Goal: Task Accomplishment & Management: Use online tool/utility

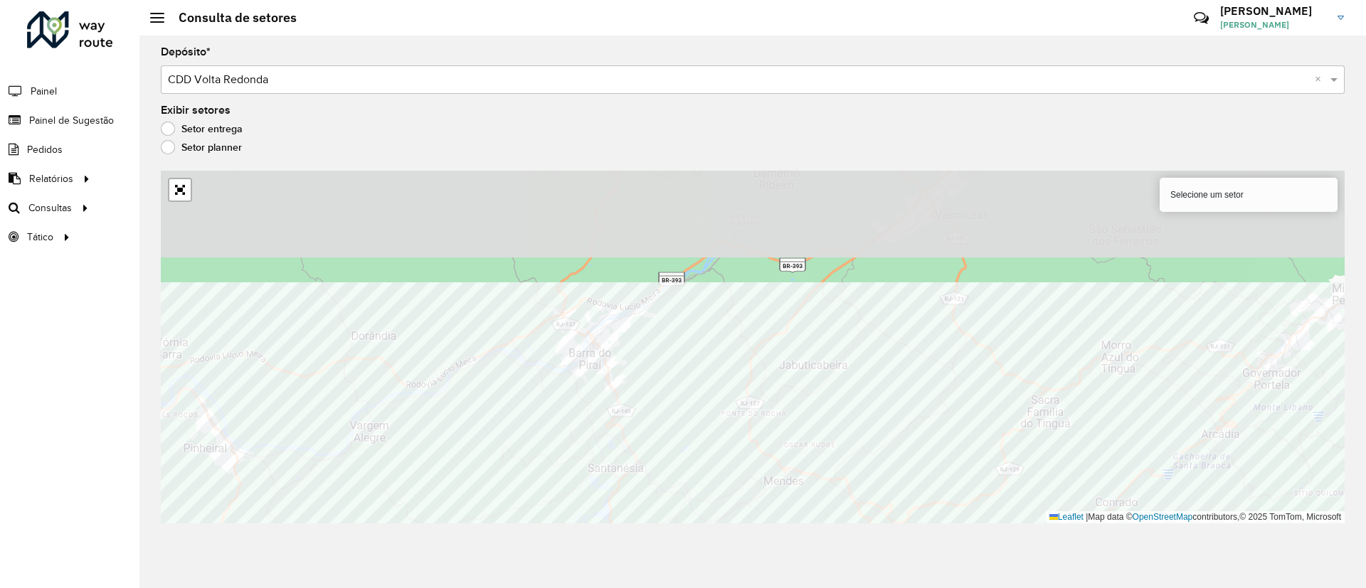
click at [1136, 523] on div "214 - Paulo de Frontin Selecione um setor Leaflet | Map data © OpenStreetMap co…" at bounding box center [753, 347] width 1184 height 353
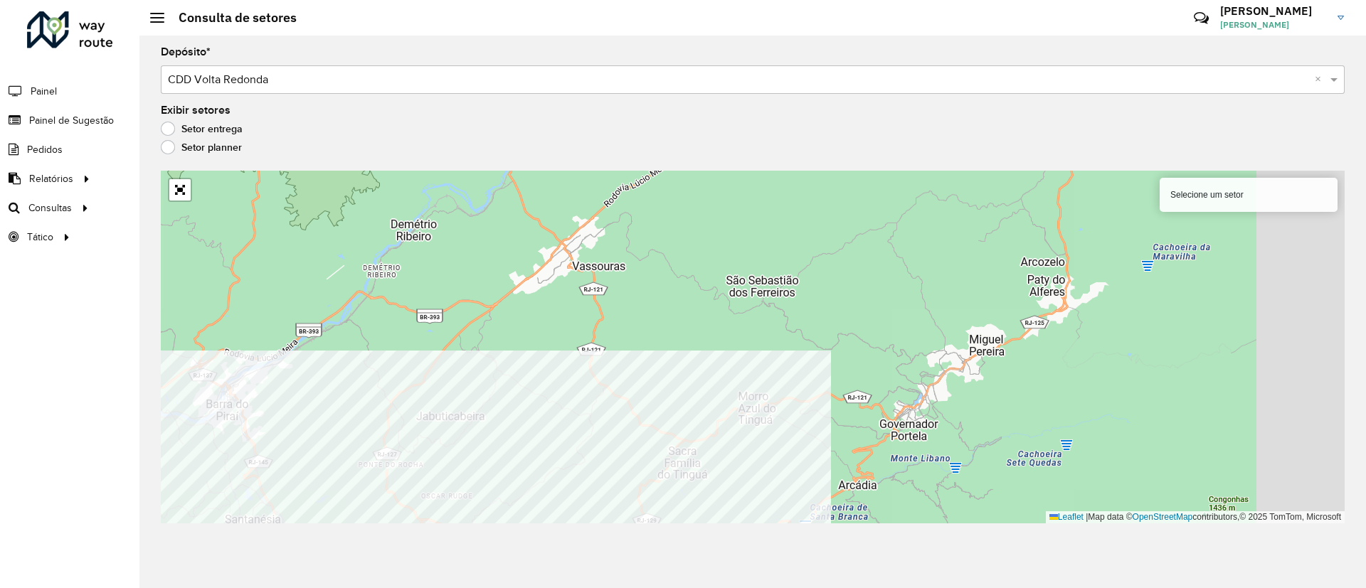
click at [524, 588] on html "Aguarde... Pop-up bloqueado! Seu navegador bloqueou automáticamente a abertura …" at bounding box center [683, 294] width 1366 height 588
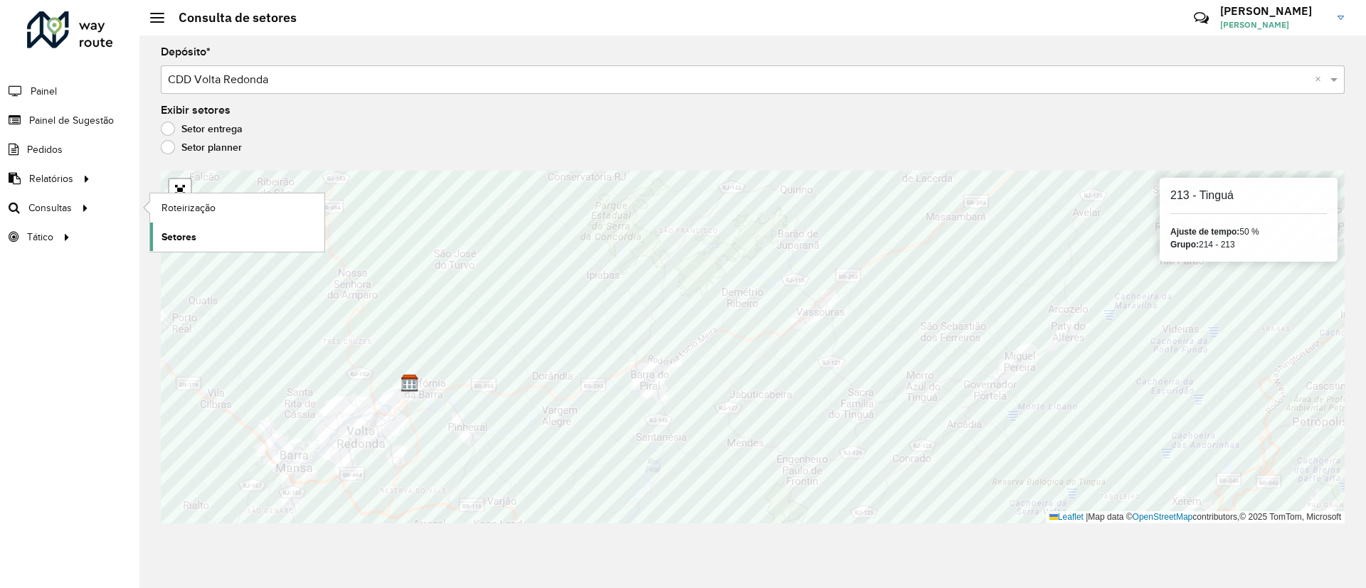
click at [183, 241] on span "Setores" at bounding box center [179, 237] width 35 height 15
click at [181, 202] on span "Roteirização" at bounding box center [191, 208] width 58 height 15
click at [192, 212] on span "Roteirização" at bounding box center [191, 208] width 58 height 15
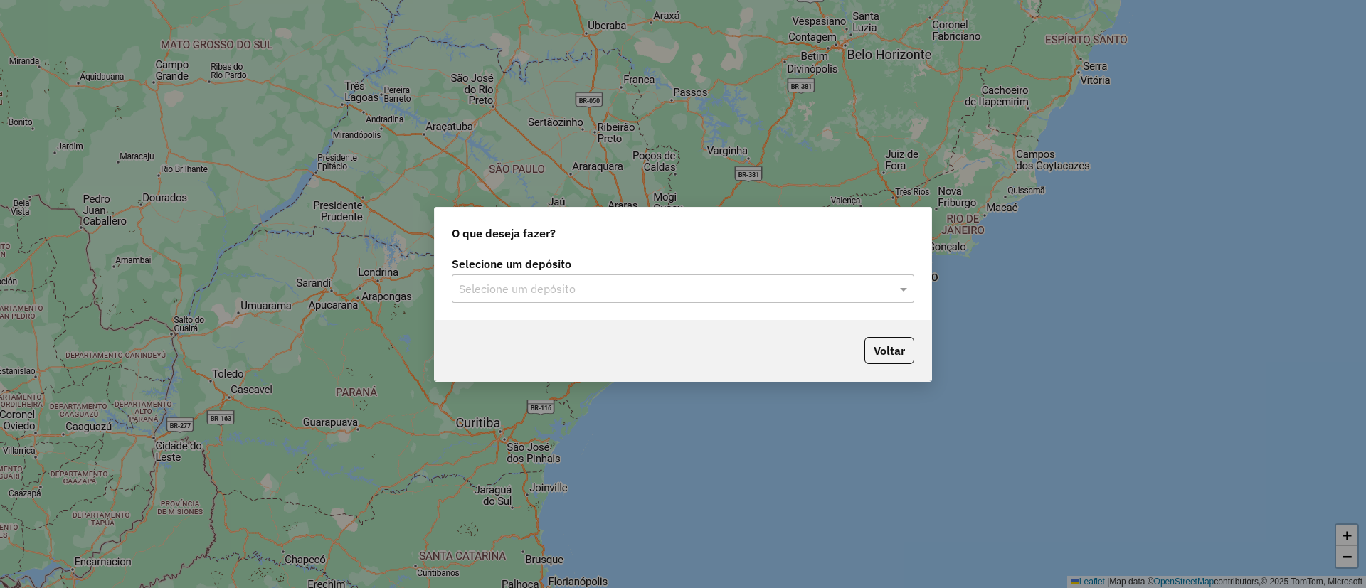
click at [608, 281] on input "text" at bounding box center [669, 289] width 420 height 17
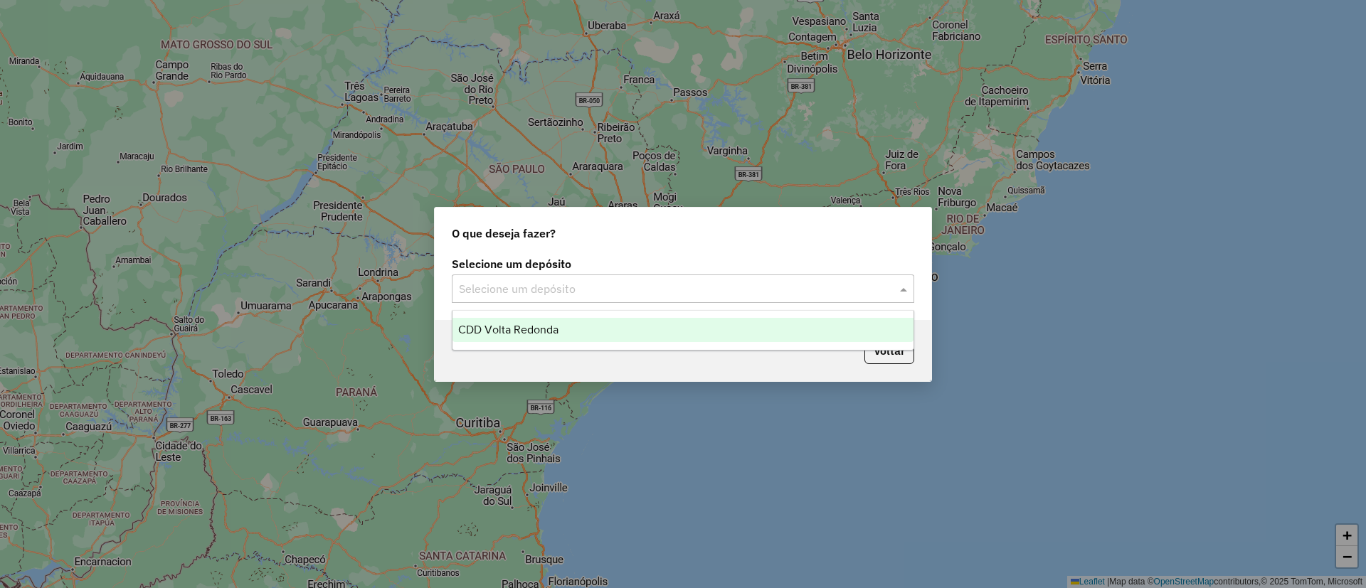
click at [544, 333] on span "CDD Volta Redonda" at bounding box center [508, 330] width 100 height 12
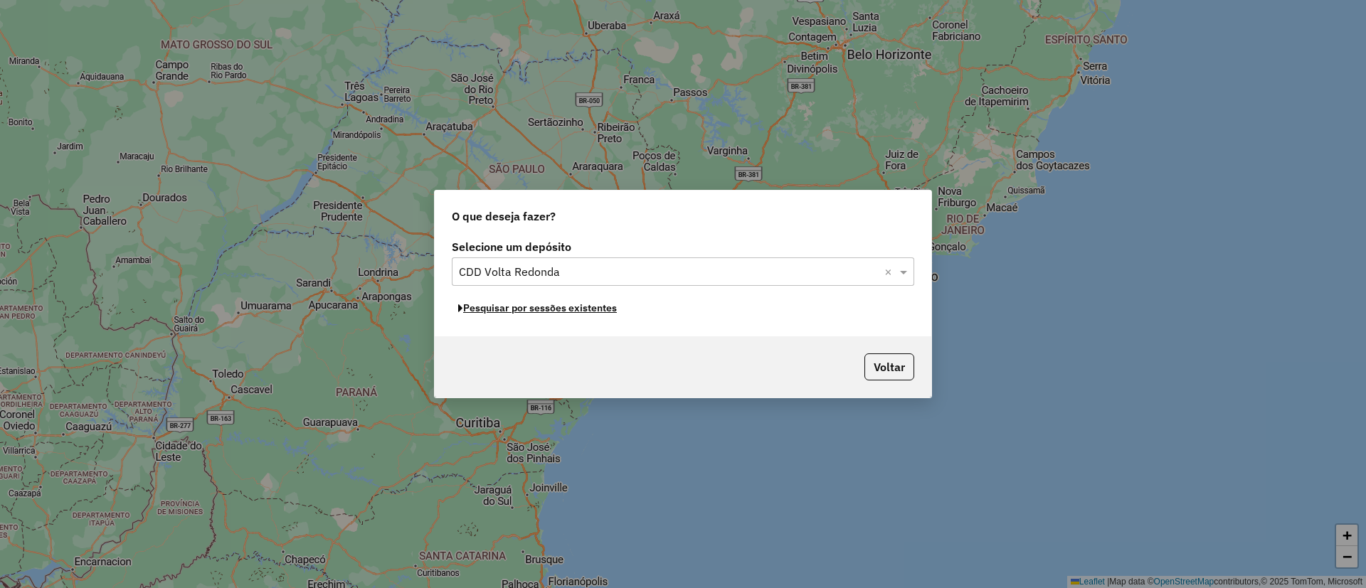
click at [548, 310] on button "Pesquisar por sessões existentes" at bounding box center [537, 308] width 171 height 22
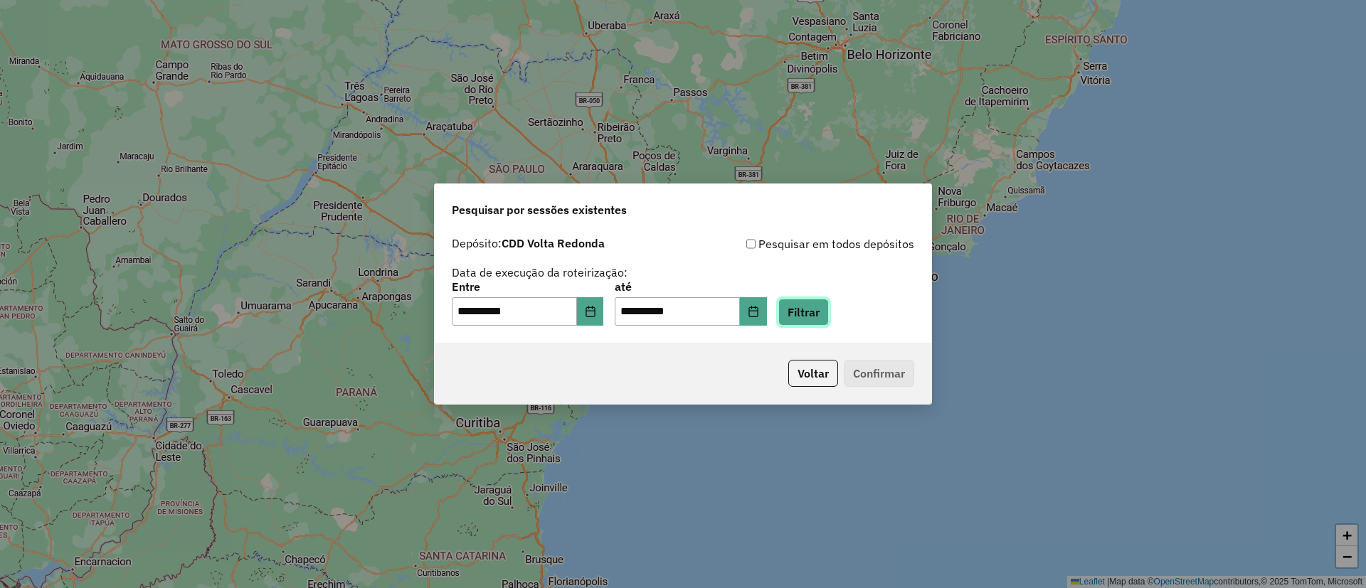
click at [828, 317] on button "Filtrar" at bounding box center [803, 312] width 51 height 27
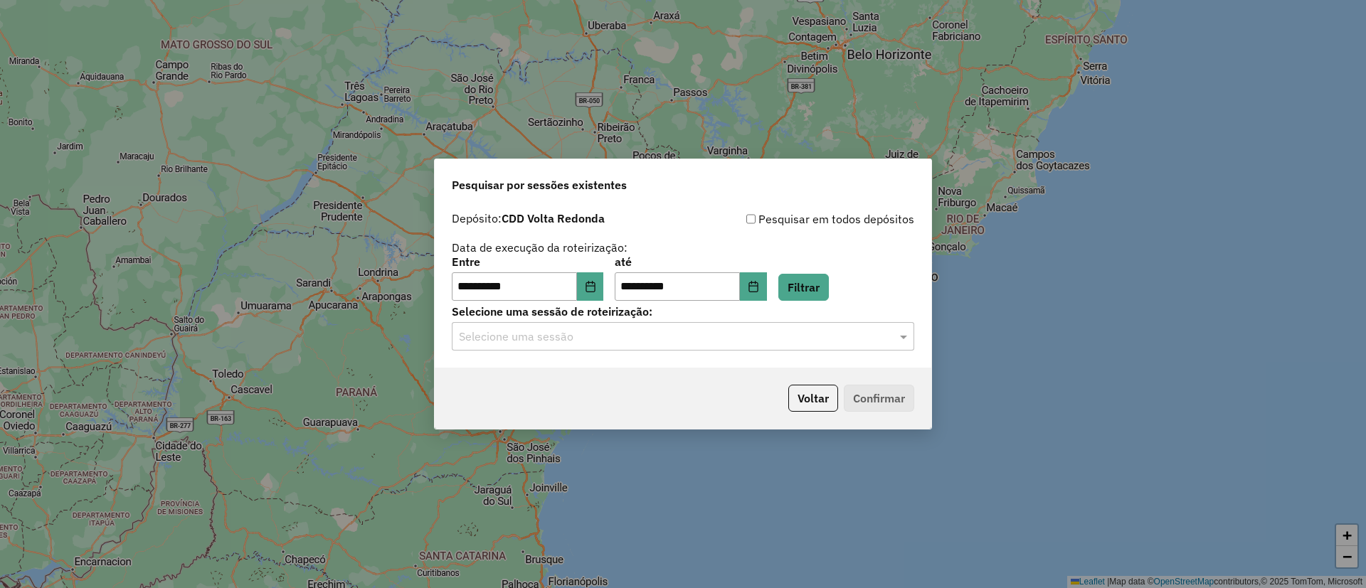
click at [524, 336] on input "text" at bounding box center [669, 337] width 420 height 17
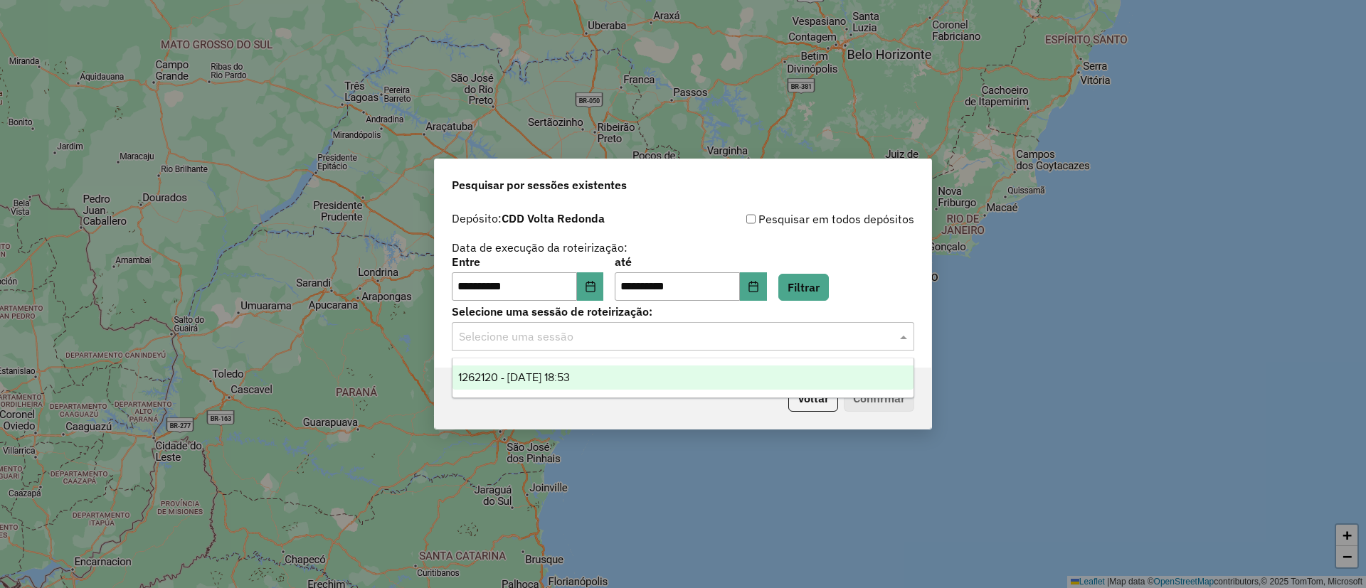
click at [509, 376] on span "1262120 - 09/09/2025 18:53" at bounding box center [514, 377] width 112 height 12
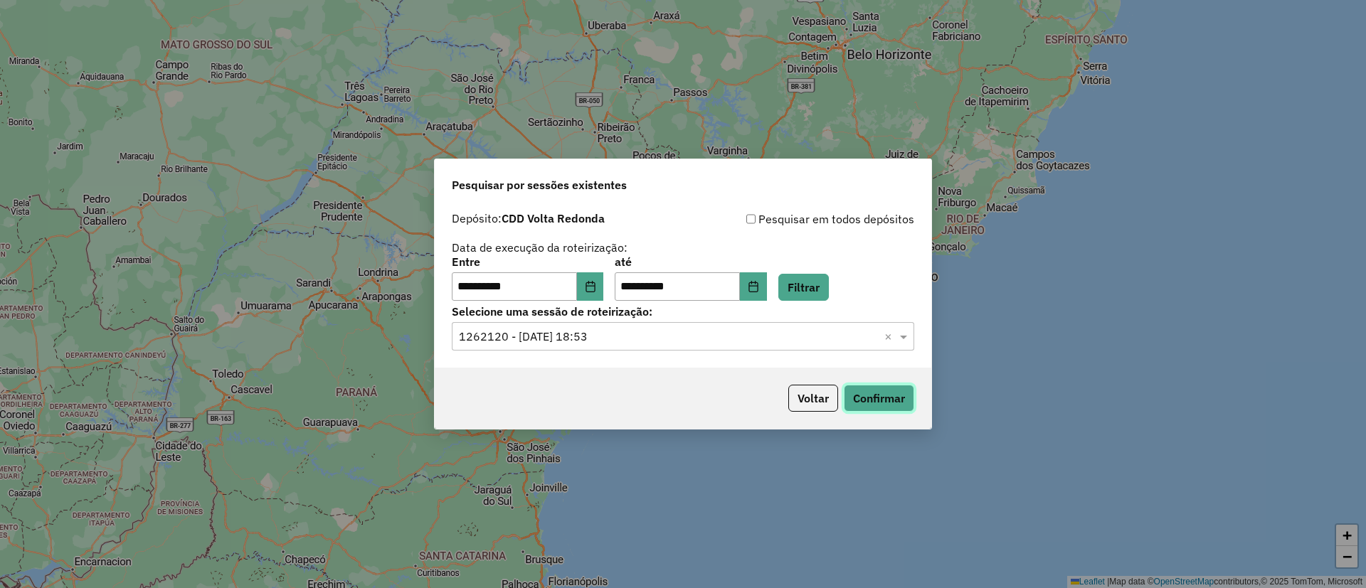
click at [895, 391] on button "Confirmar" at bounding box center [879, 398] width 70 height 27
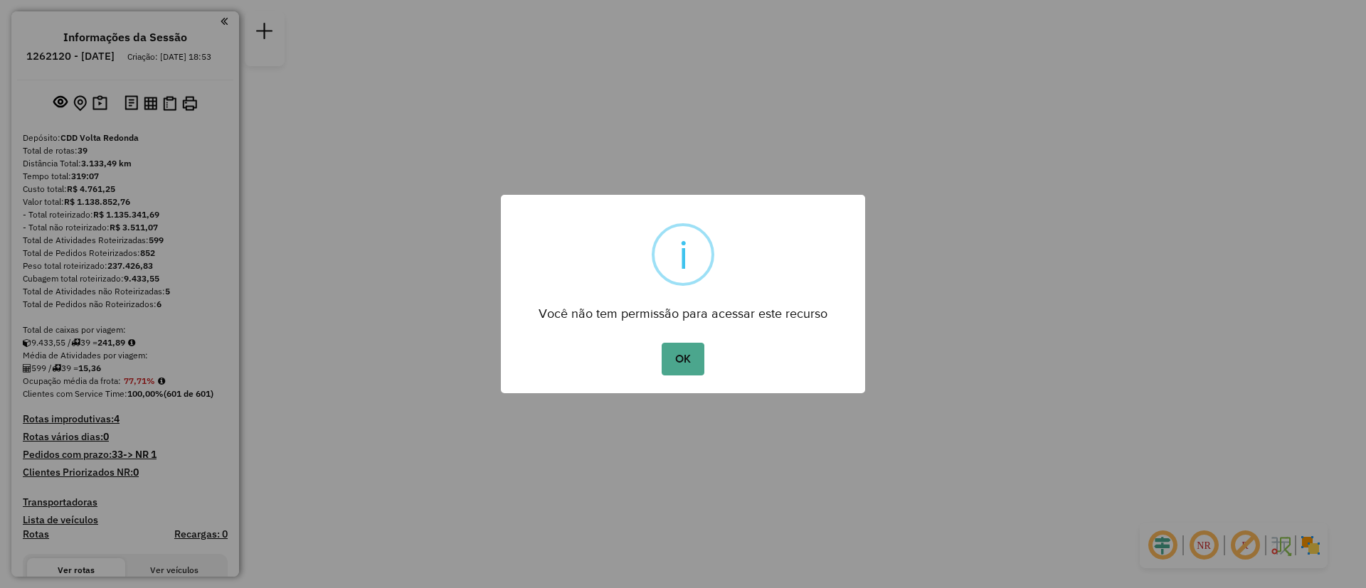
click at [1335, 28] on div "× i Você não tem permissão para acessar este recurso OK No Cancel" at bounding box center [683, 294] width 1366 height 588
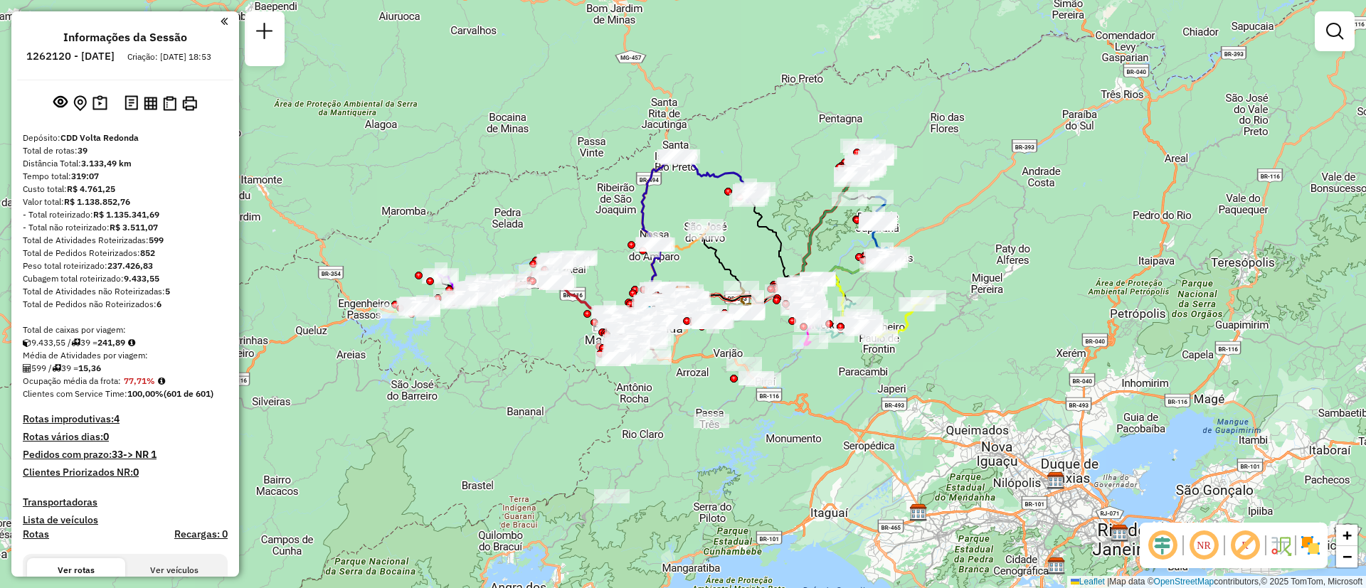
click at [1353, 39] on div at bounding box center [1335, 31] width 40 height 40
click at [1336, 30] on em at bounding box center [1334, 31] width 17 height 17
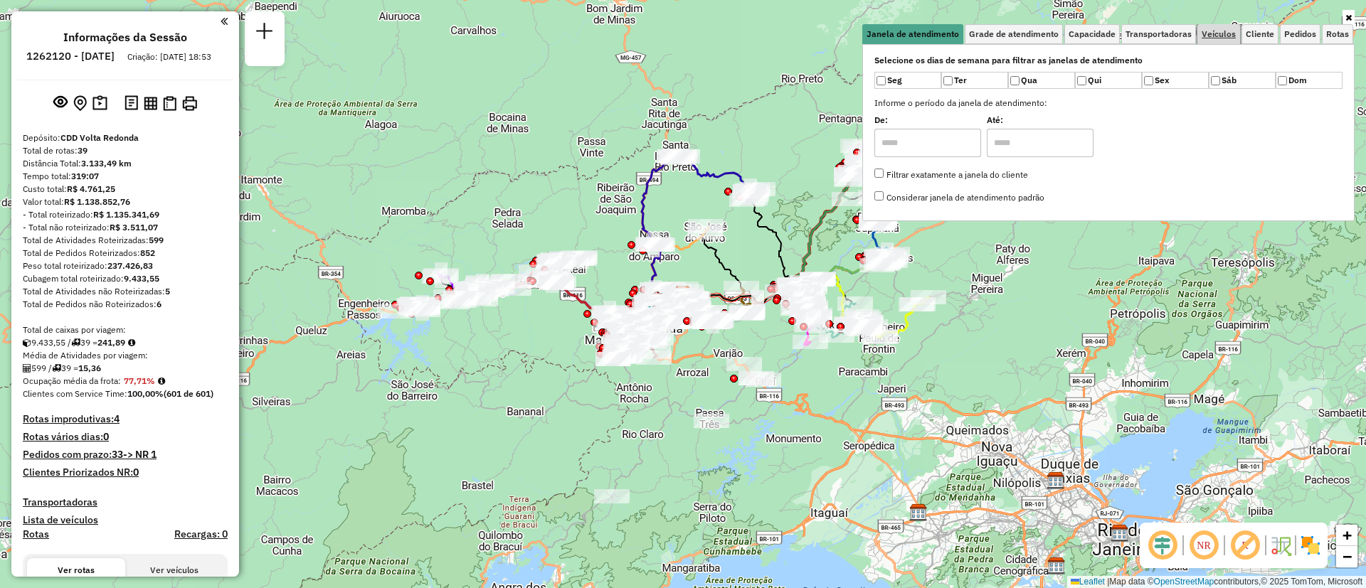
click at [1230, 36] on span "Veículos" at bounding box center [1219, 34] width 34 height 9
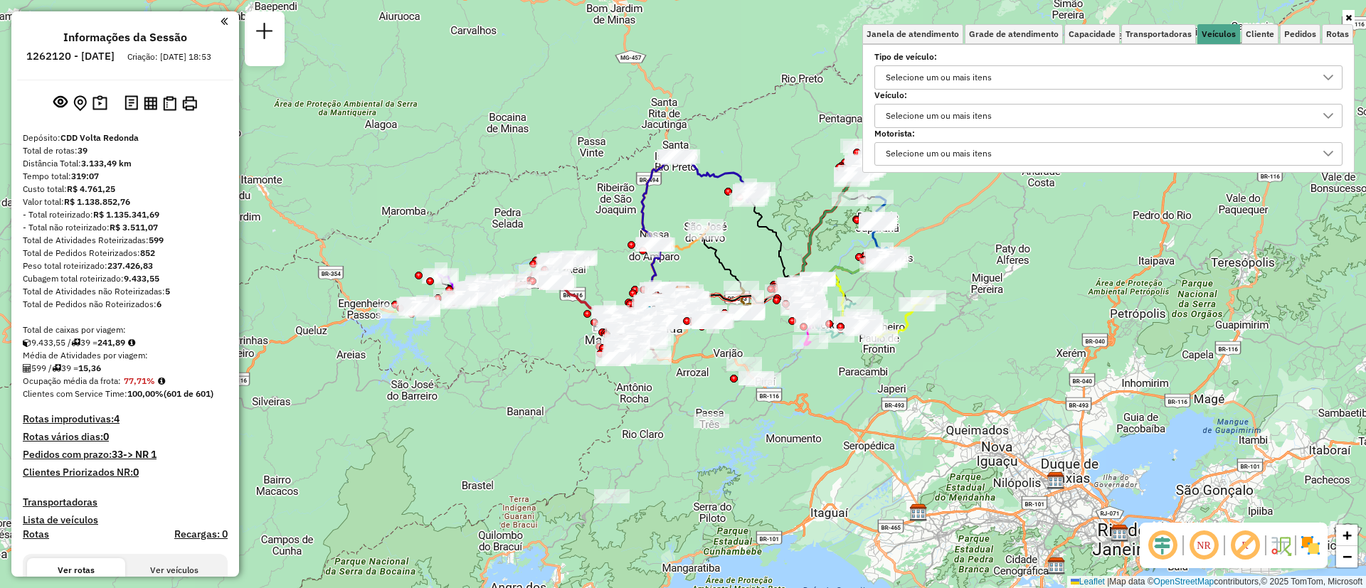
click at [986, 113] on div "Selecione um ou mais itens" at bounding box center [939, 116] width 116 height 23
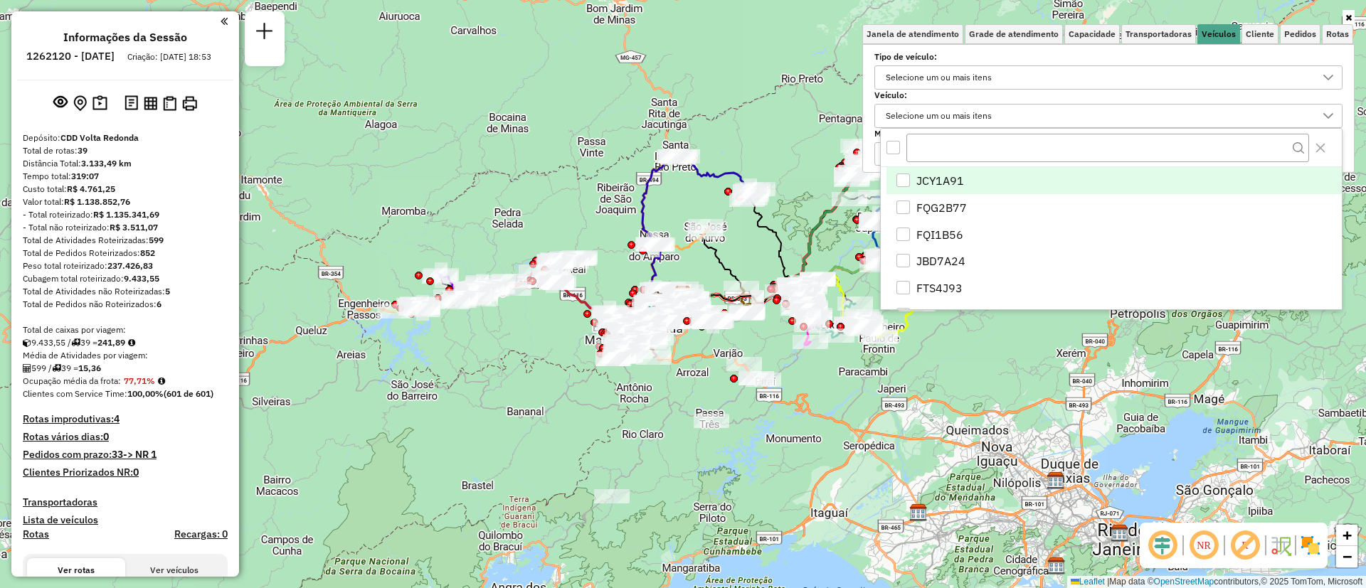
scroll to position [9, 49]
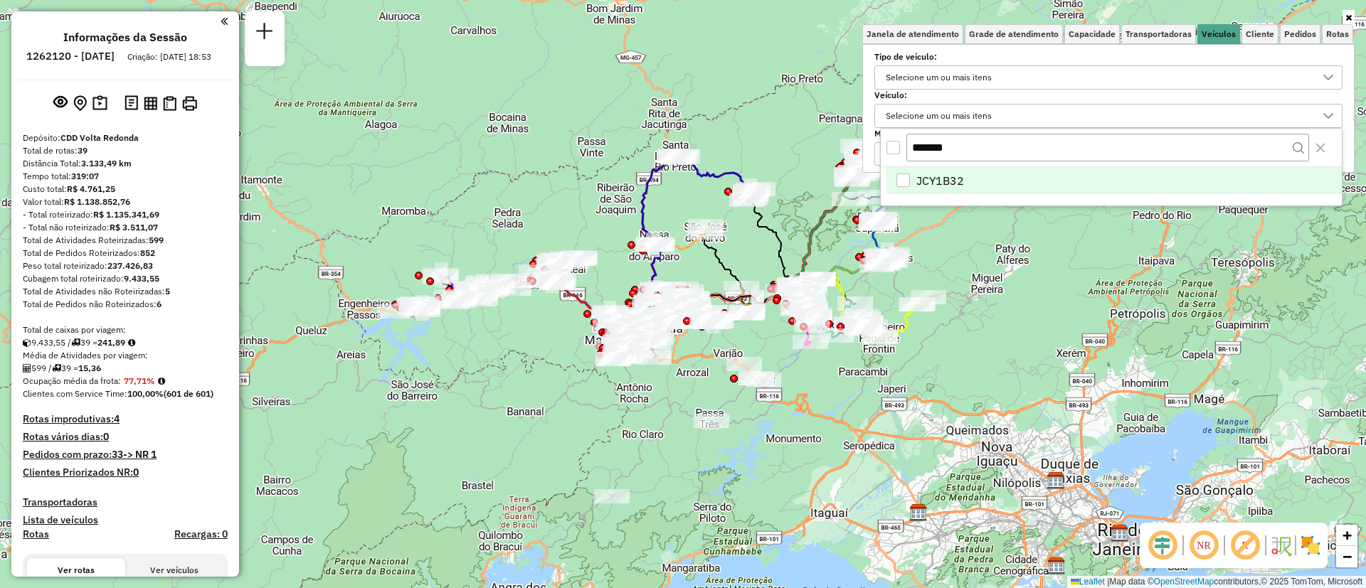
type input "*******"
click at [906, 179] on div "JCY1B32" at bounding box center [904, 181] width 14 height 14
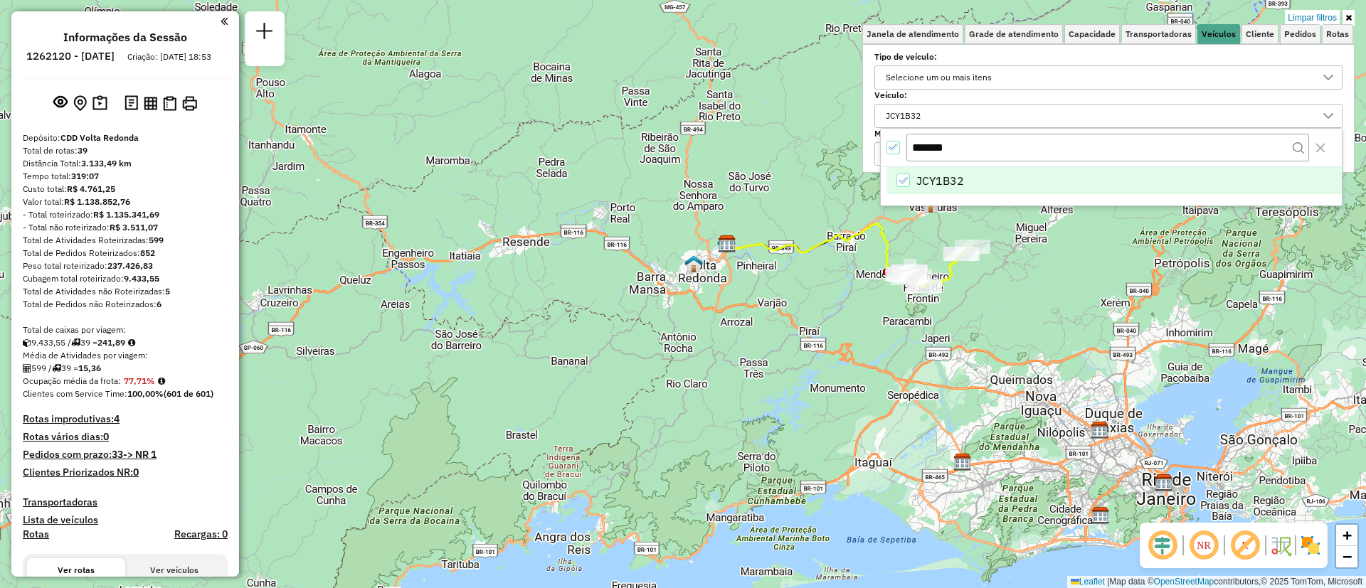
drag, startPoint x: 963, startPoint y: 384, endPoint x: 1008, endPoint y: 333, distance: 67.1
click at [1008, 333] on div "Limpar filtros Janela de atendimento Grade de atendimento Capacidade Transporta…" at bounding box center [683, 294] width 1366 height 588
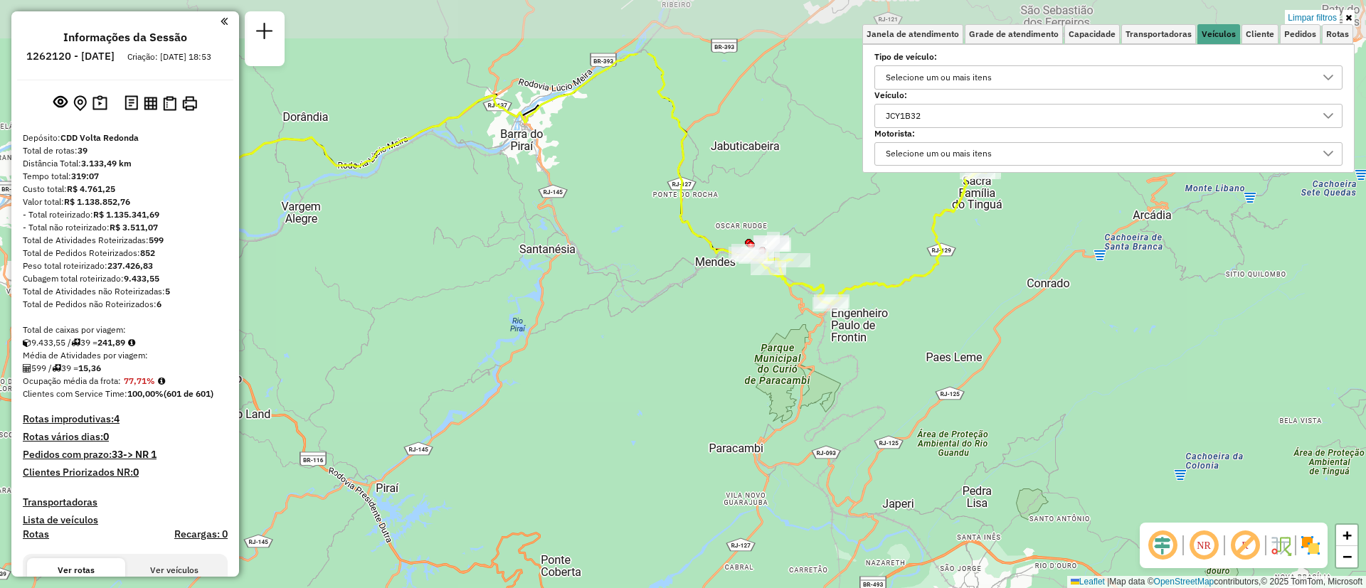
drag, startPoint x: 883, startPoint y: 306, endPoint x: 874, endPoint y: 401, distance: 95.8
click at [874, 401] on div "Limpar filtros Janela de atendimento Grade de atendimento Capacidade Transporta…" at bounding box center [683, 294] width 1366 height 588
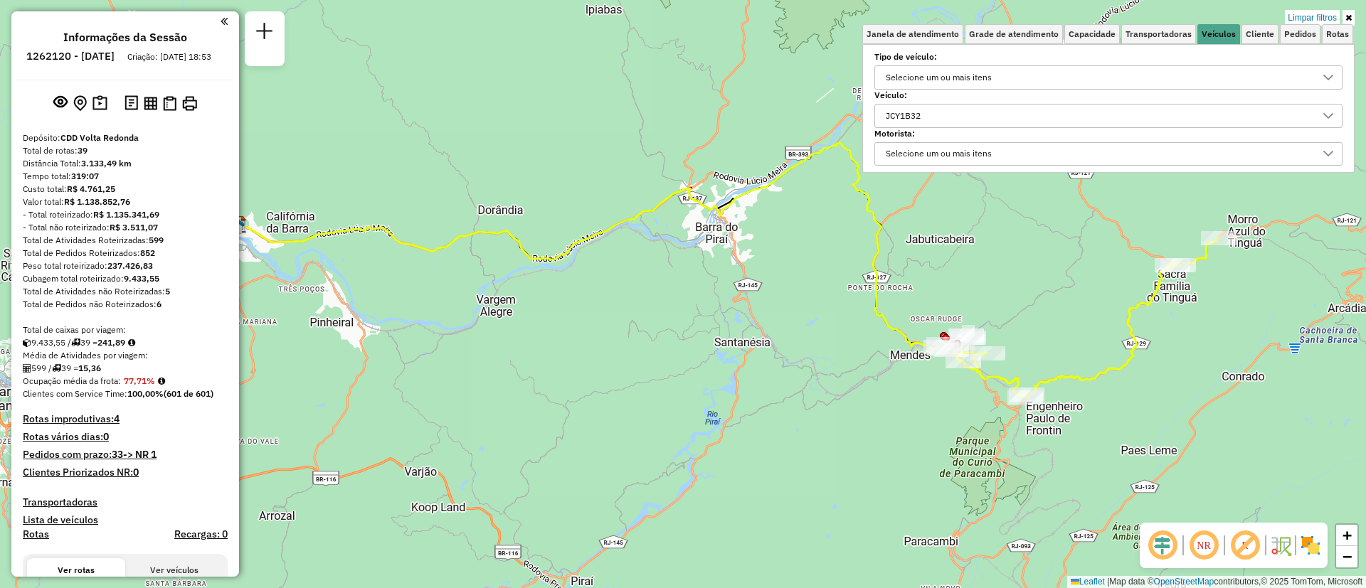
drag, startPoint x: 798, startPoint y: 524, endPoint x: 1148, endPoint y: 322, distance: 404.6
click at [993, 588] on html "Aplicando filtros Pop-up bloqueado! Seu navegador bloqueou automáticamente a ab…" at bounding box center [683, 294] width 1366 height 588
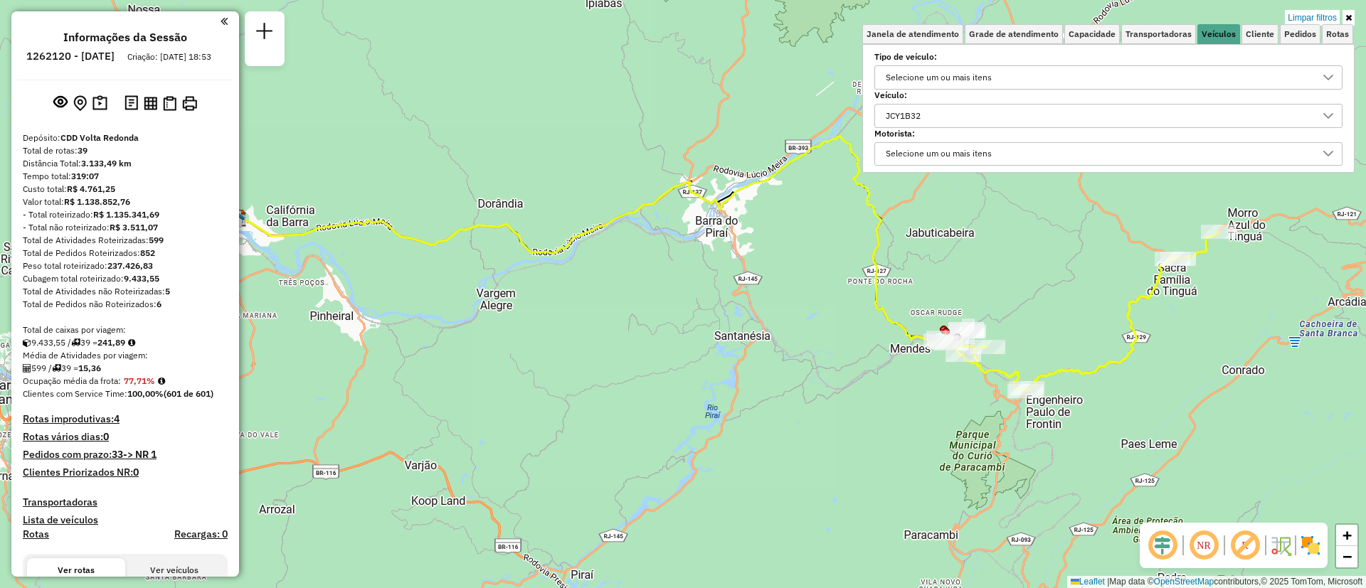
click at [1266, 248] on div "Limpar filtros Janela de atendimento Grade de atendimento Capacidade Transporta…" at bounding box center [683, 294] width 1366 height 588
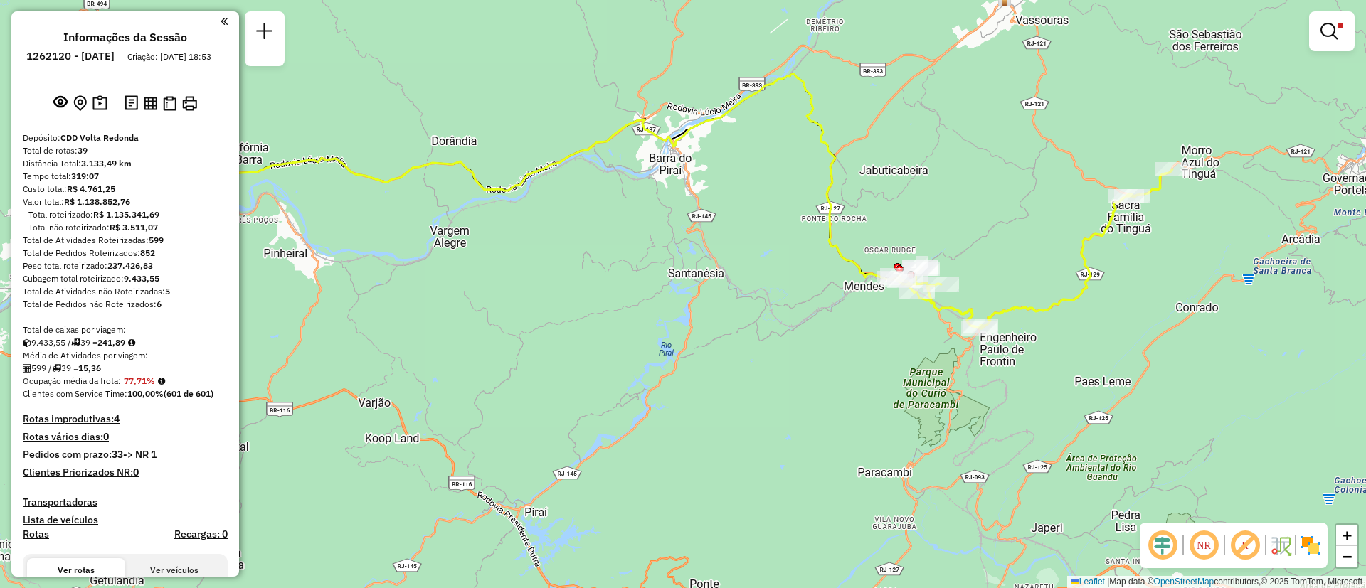
drag, startPoint x: 1065, startPoint y: 283, endPoint x: 1019, endPoint y: 221, distance: 77.8
click at [1019, 221] on div "Limpar filtros Janela de atendimento Grade de atendimento Capacidade Transporta…" at bounding box center [683, 294] width 1366 height 588
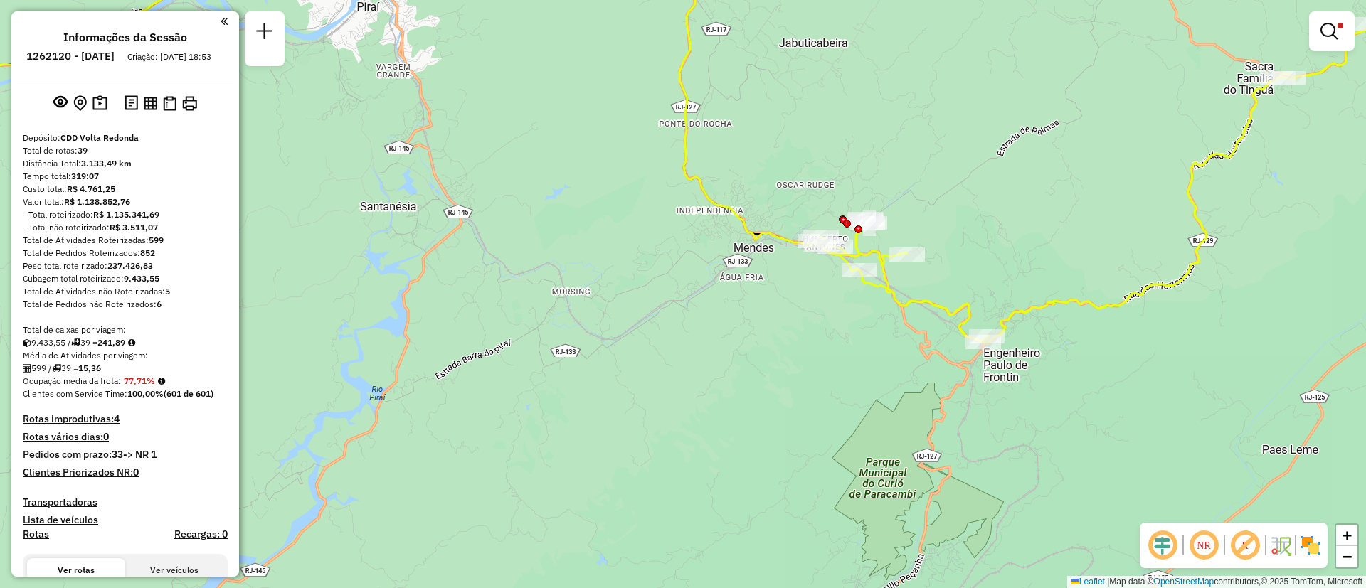
drag, startPoint x: 831, startPoint y: 328, endPoint x: 828, endPoint y: 347, distance: 18.7
click at [828, 347] on div "Limpar filtros Janela de atendimento Grade de atendimento Capacidade Transporta…" at bounding box center [683, 294] width 1366 height 588
click at [1249, 343] on div "Limpar filtros Janela de atendimento Grade de atendimento Capacidade Transporta…" at bounding box center [683, 294] width 1366 height 588
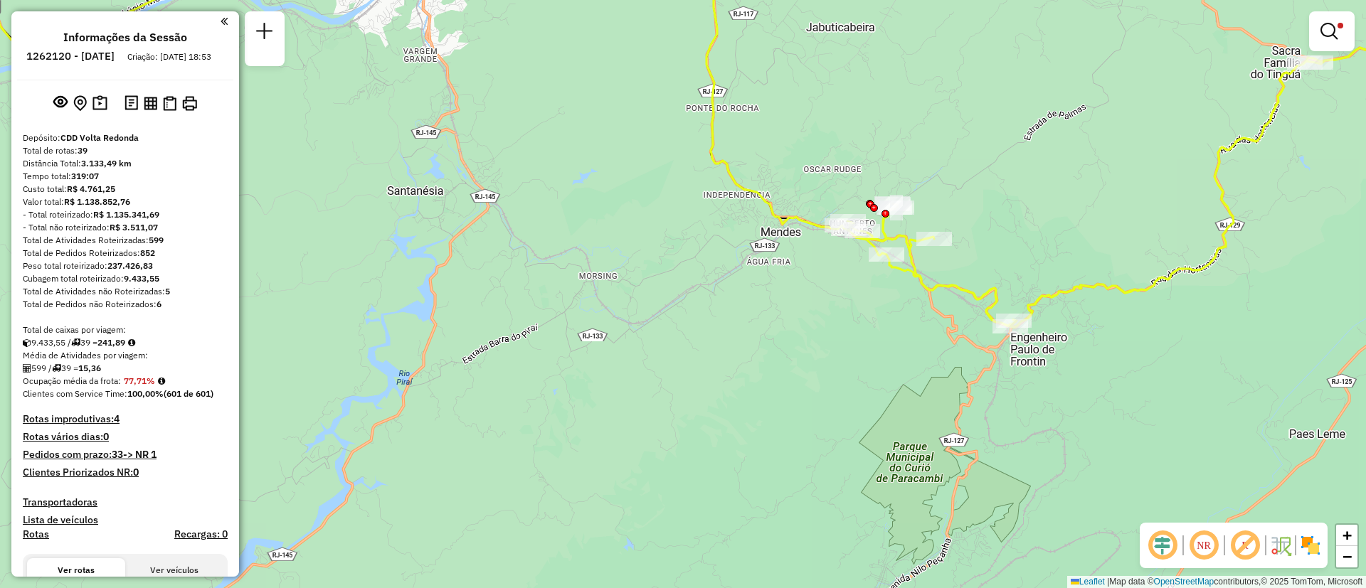
drag, startPoint x: 712, startPoint y: 386, endPoint x: 738, endPoint y: 370, distance: 30.6
click at [738, 370] on div "Limpar filtros Janela de atendimento Grade de atendimento Capacidade Transporta…" at bounding box center [683, 294] width 1366 height 588
